Goal: Find specific page/section: Find specific page/section

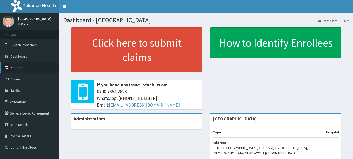
click at [26, 66] on link "PA Code" at bounding box center [29, 67] width 59 height 11
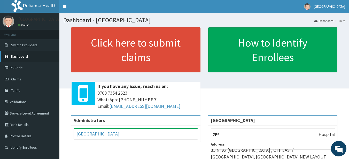
click at [24, 60] on link "Dashboard" at bounding box center [29, 56] width 59 height 11
click at [20, 66] on link "PA Code" at bounding box center [29, 67] width 59 height 11
